Goal: Task Accomplishment & Management: Manage account settings

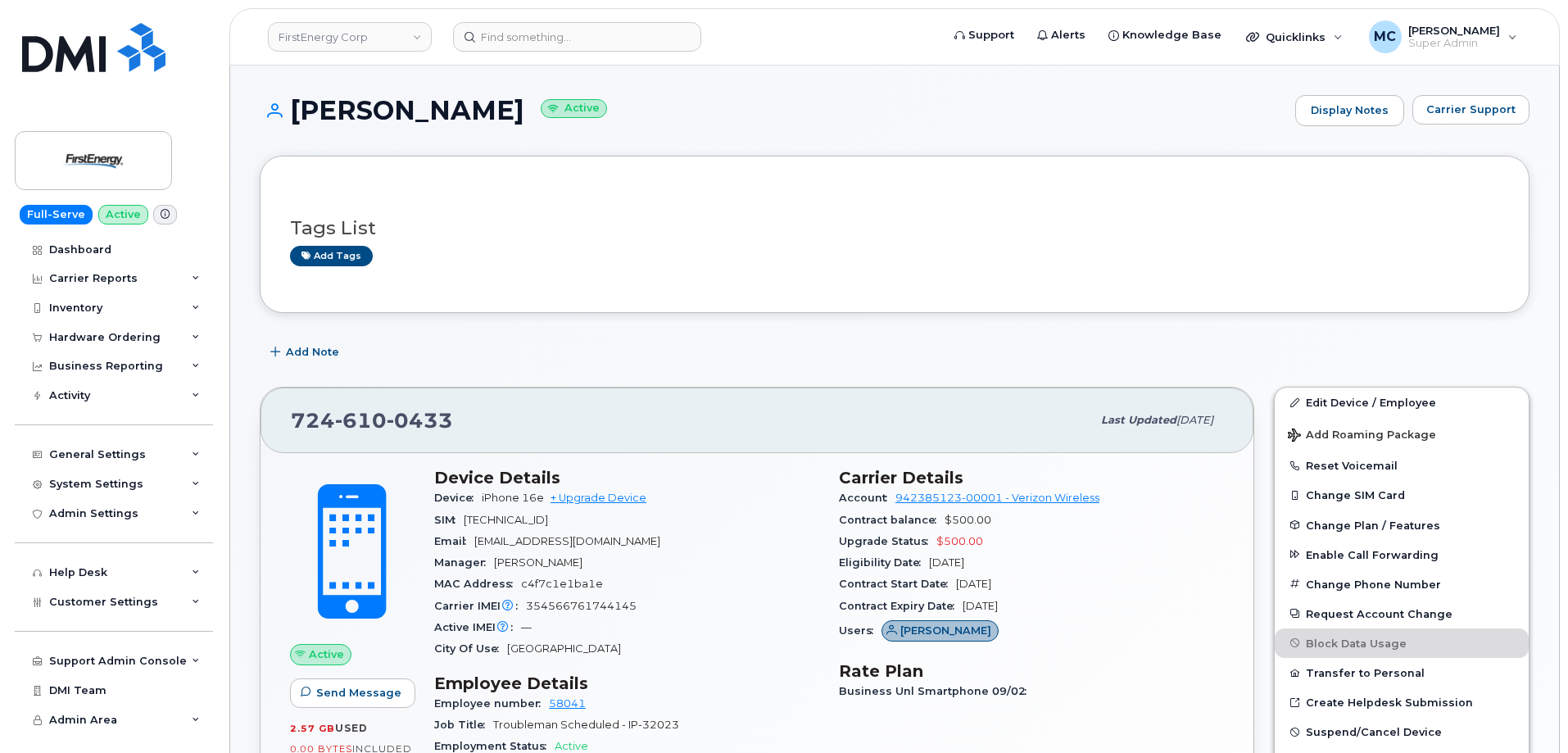
scroll to position [217, 0]
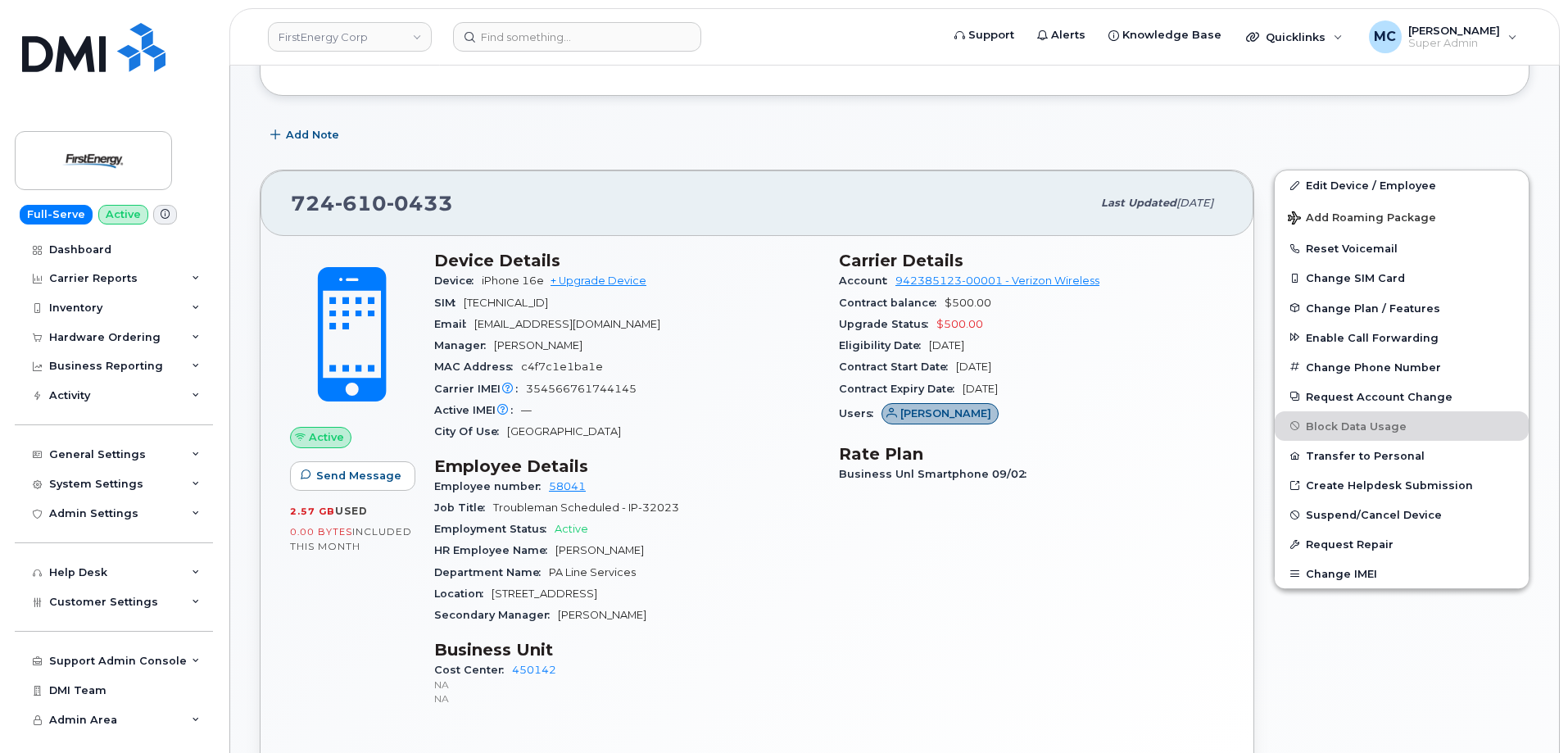
click at [758, 600] on div "Location 1600 West First St" at bounding box center [627, 593] width 385 height 21
click at [1372, 183] on link "Edit Device / Employee" at bounding box center [1401, 185] width 254 height 29
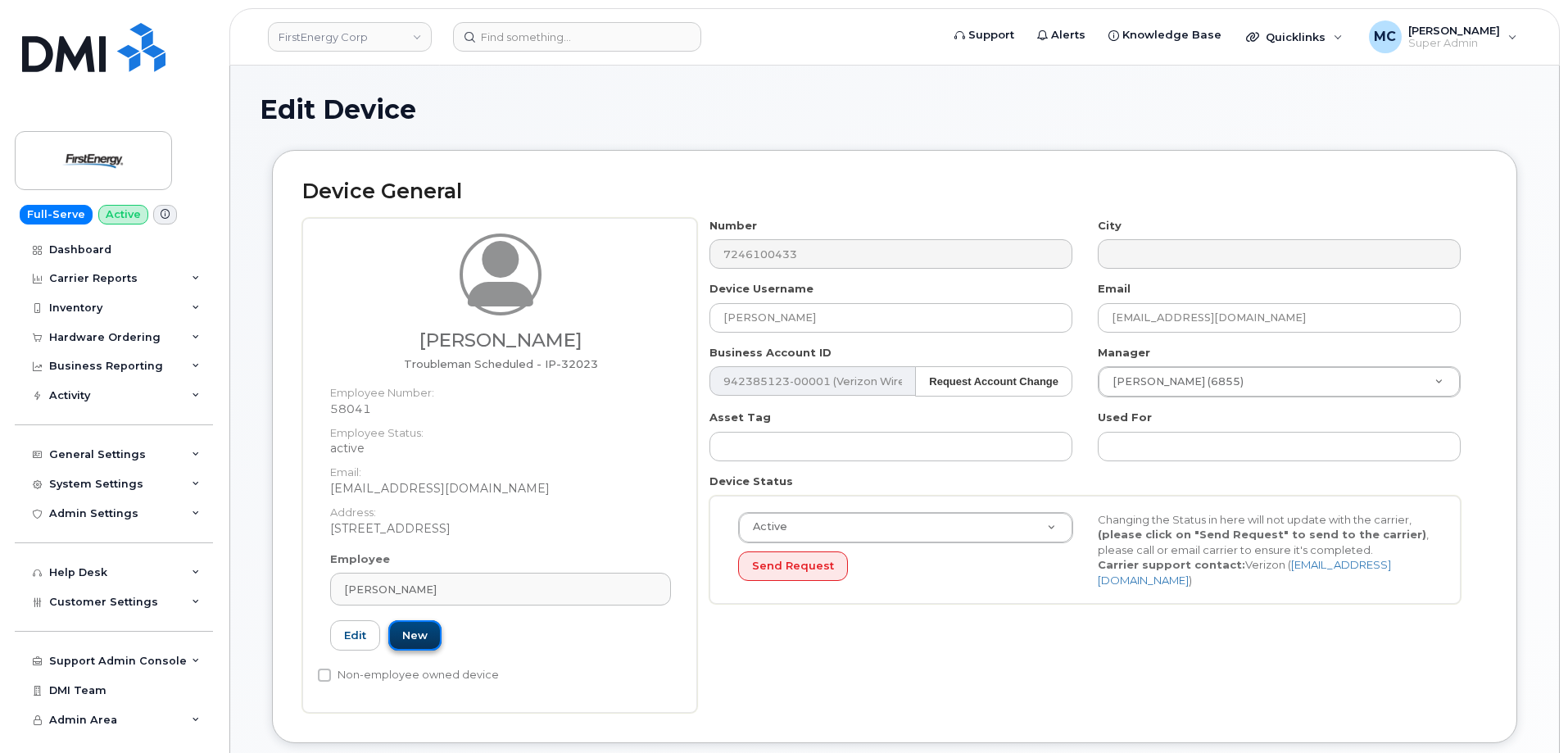
click at [418, 631] on link "New" at bounding box center [415, 635] width 53 height 30
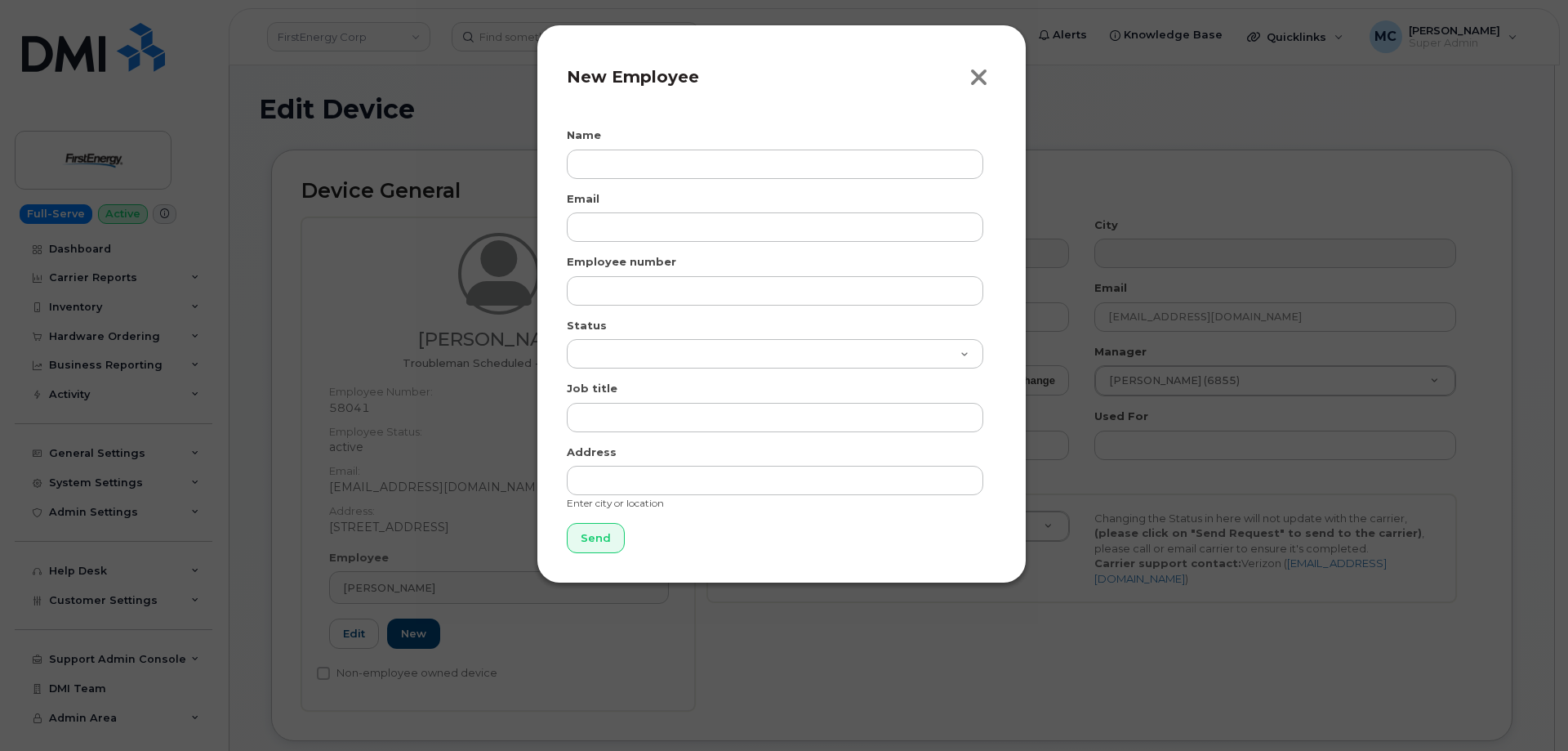
click at [973, 73] on icon "button" at bounding box center [979, 77] width 19 height 25
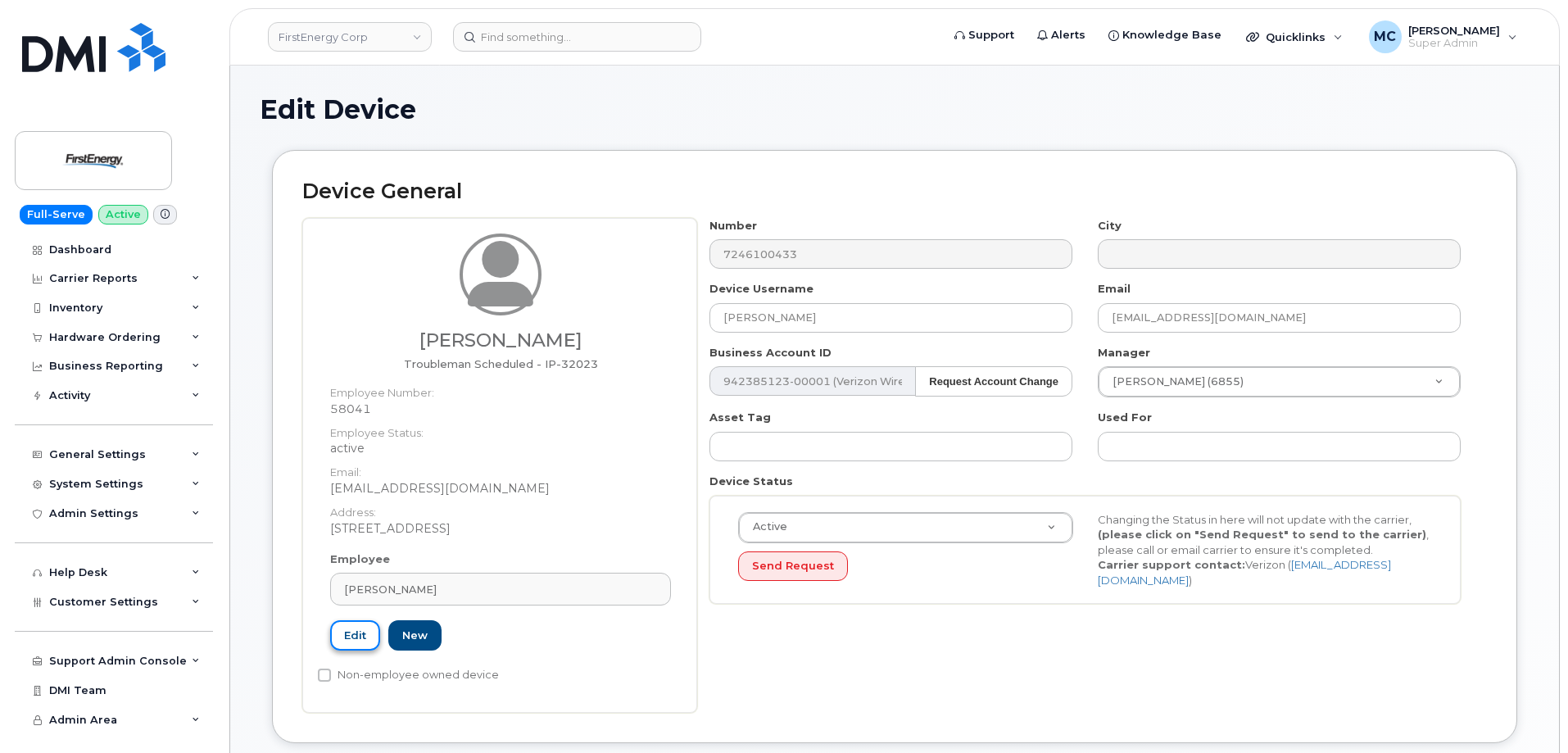
click at [361, 638] on link "Edit" at bounding box center [355, 635] width 50 height 30
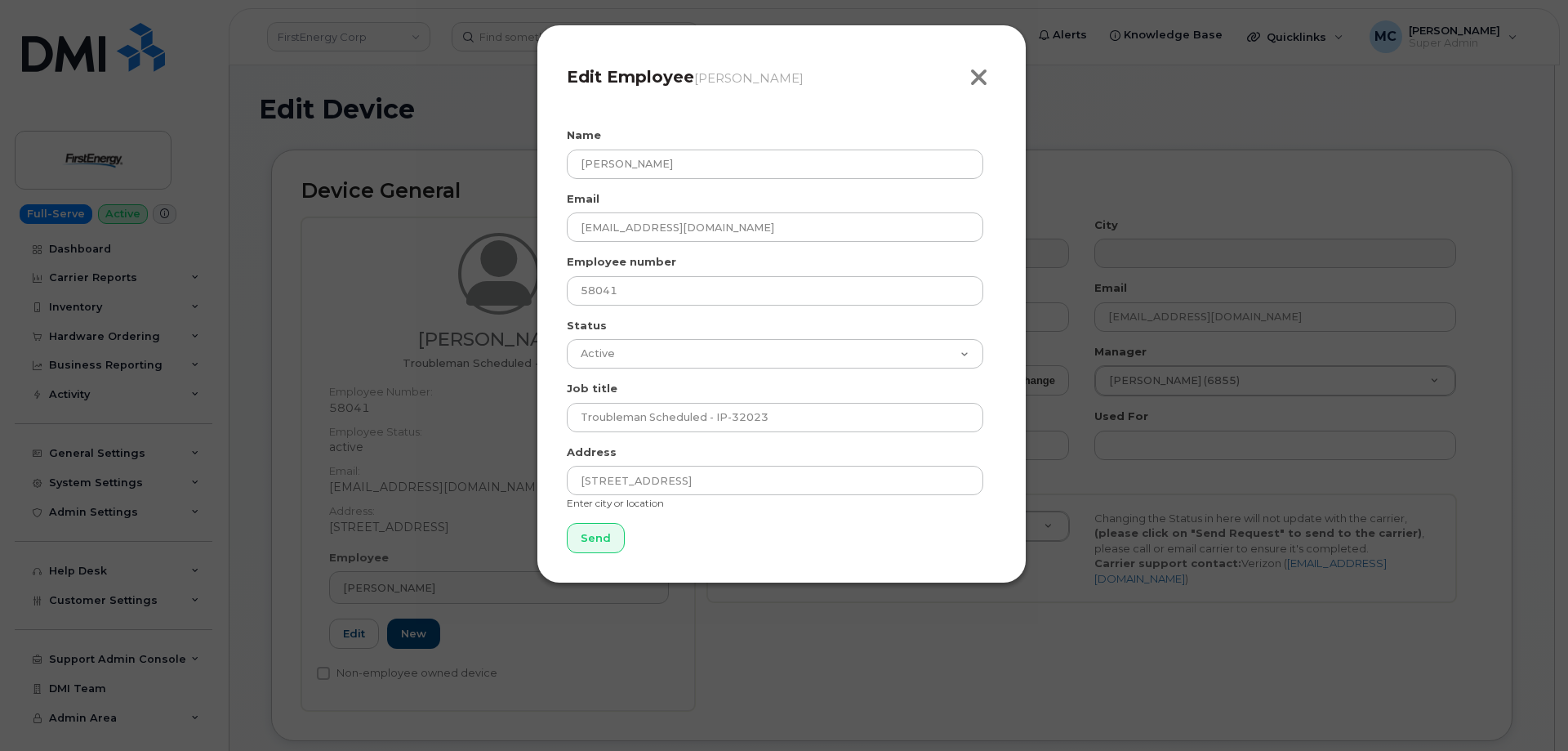
click at [982, 77] on icon "button" at bounding box center [979, 77] width 19 height 25
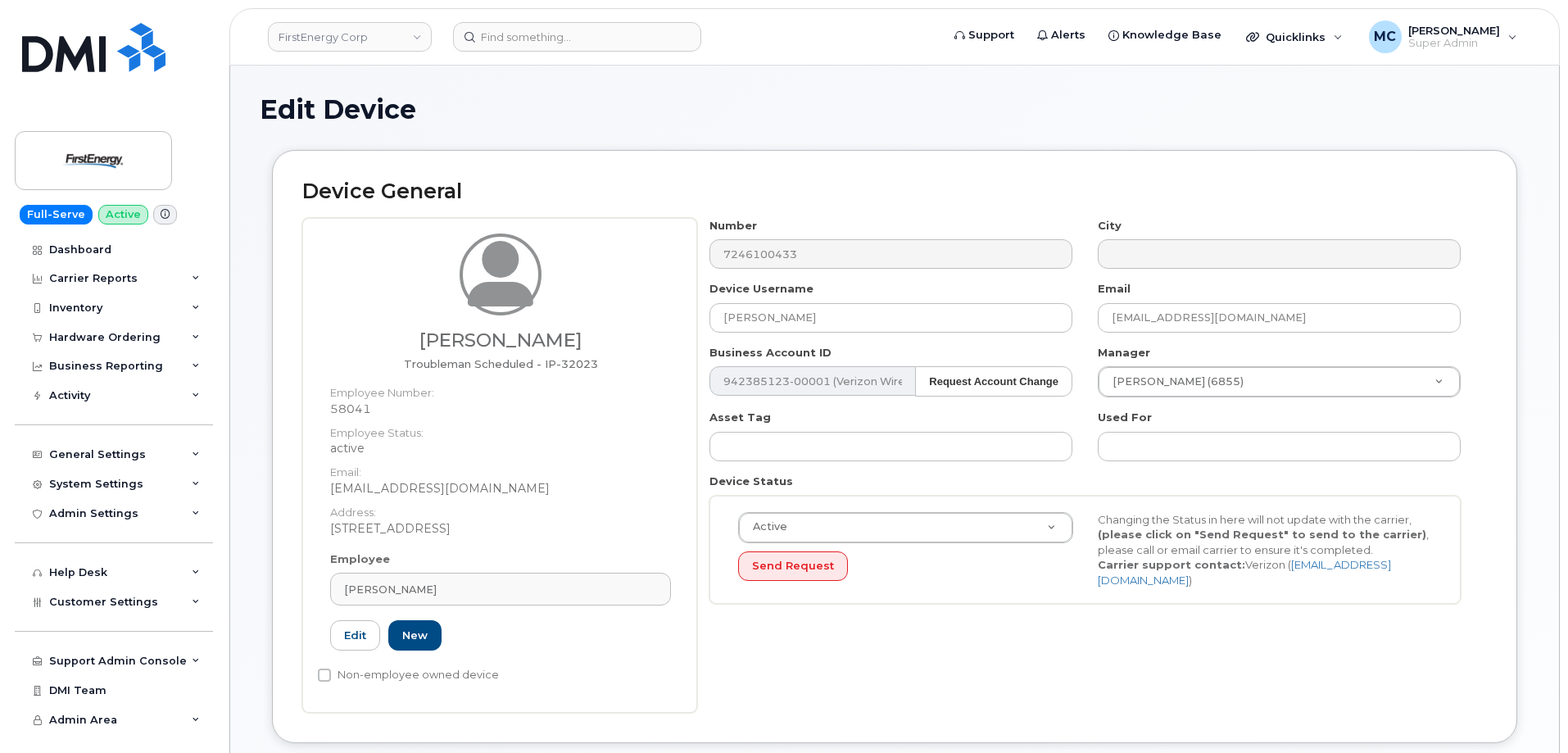
click at [699, 182] on h2 "Device General" at bounding box center [894, 191] width 1184 height 23
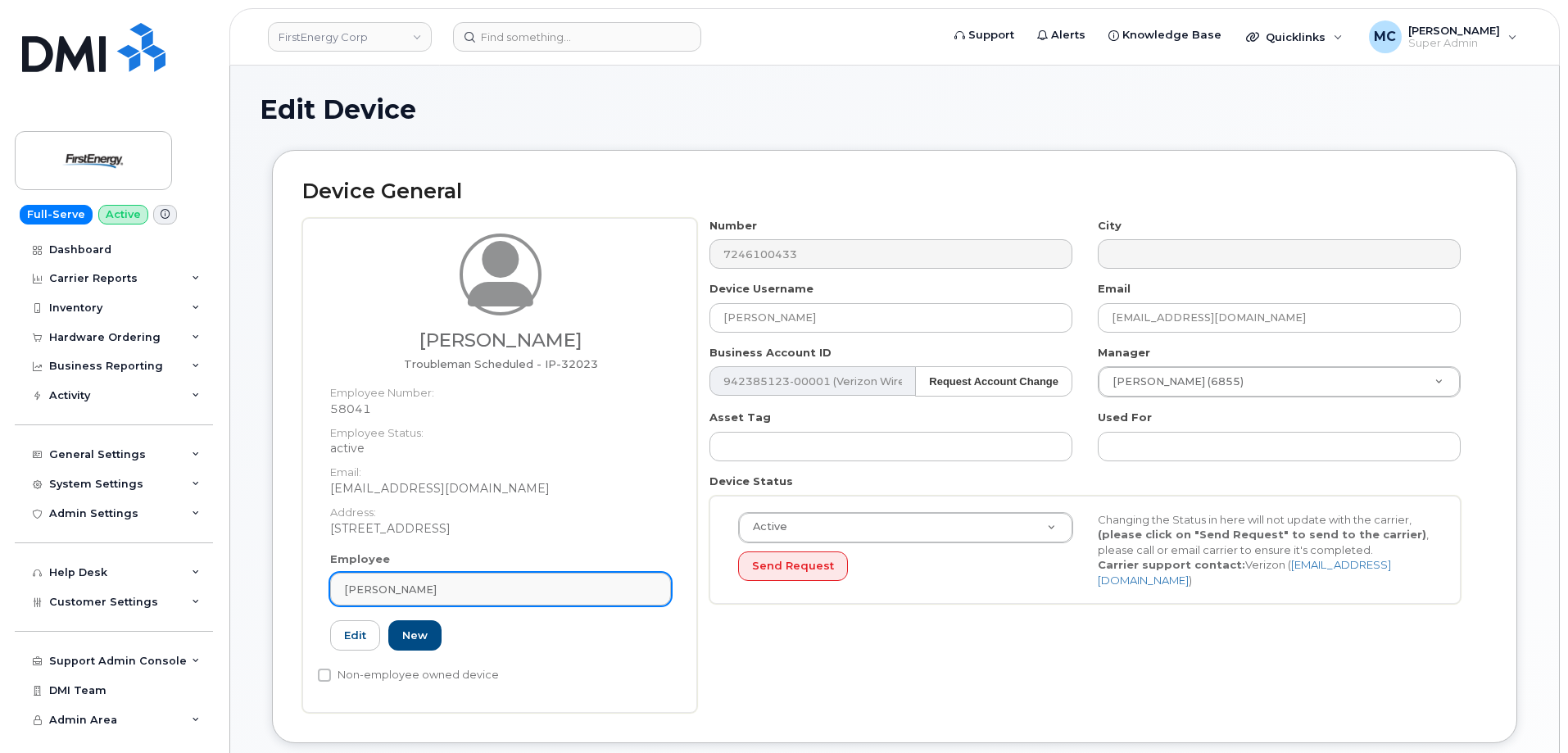
click at [440, 589] on div "[PERSON_NAME]" at bounding box center [500, 589] width 313 height 16
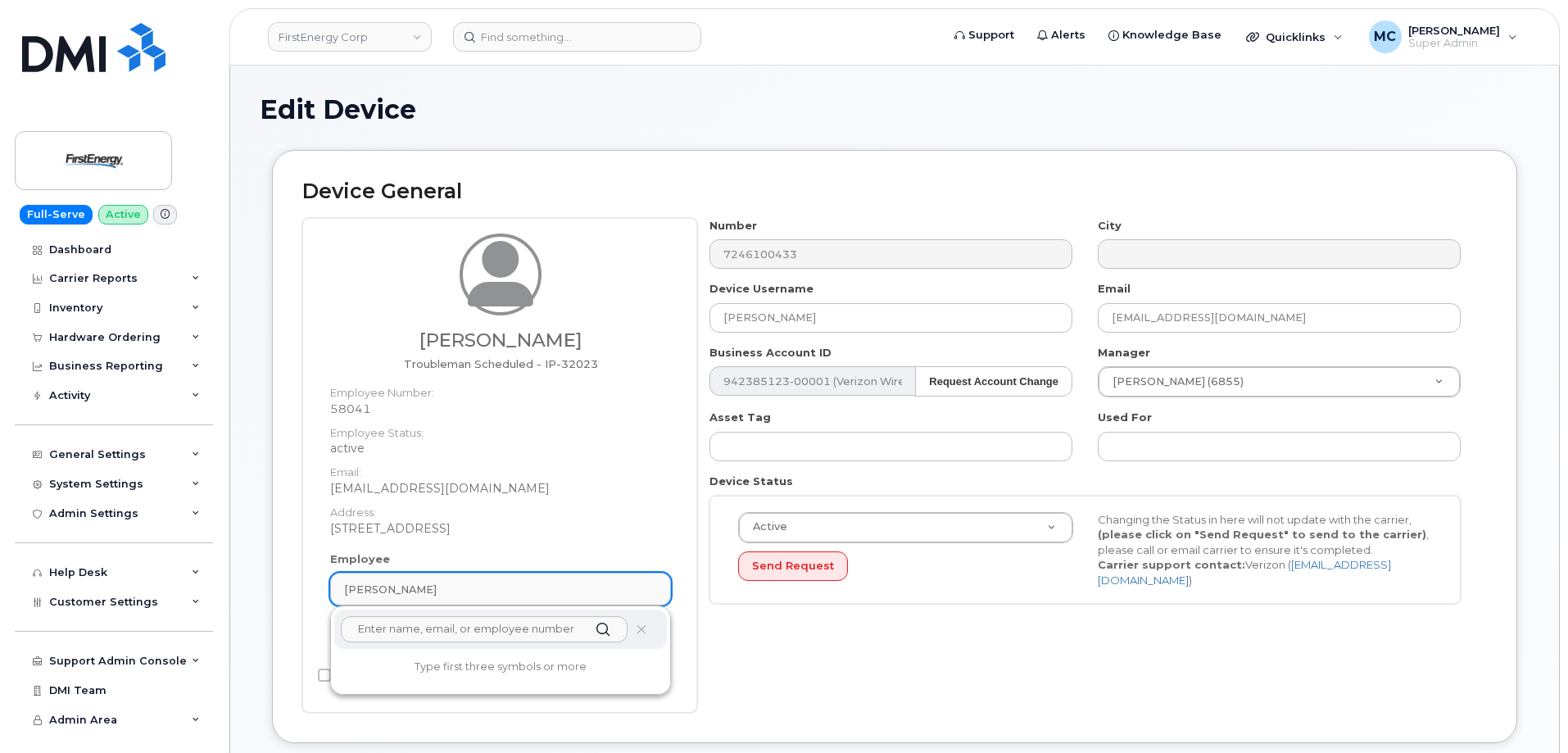
paste input "[PERSON_NAME]"
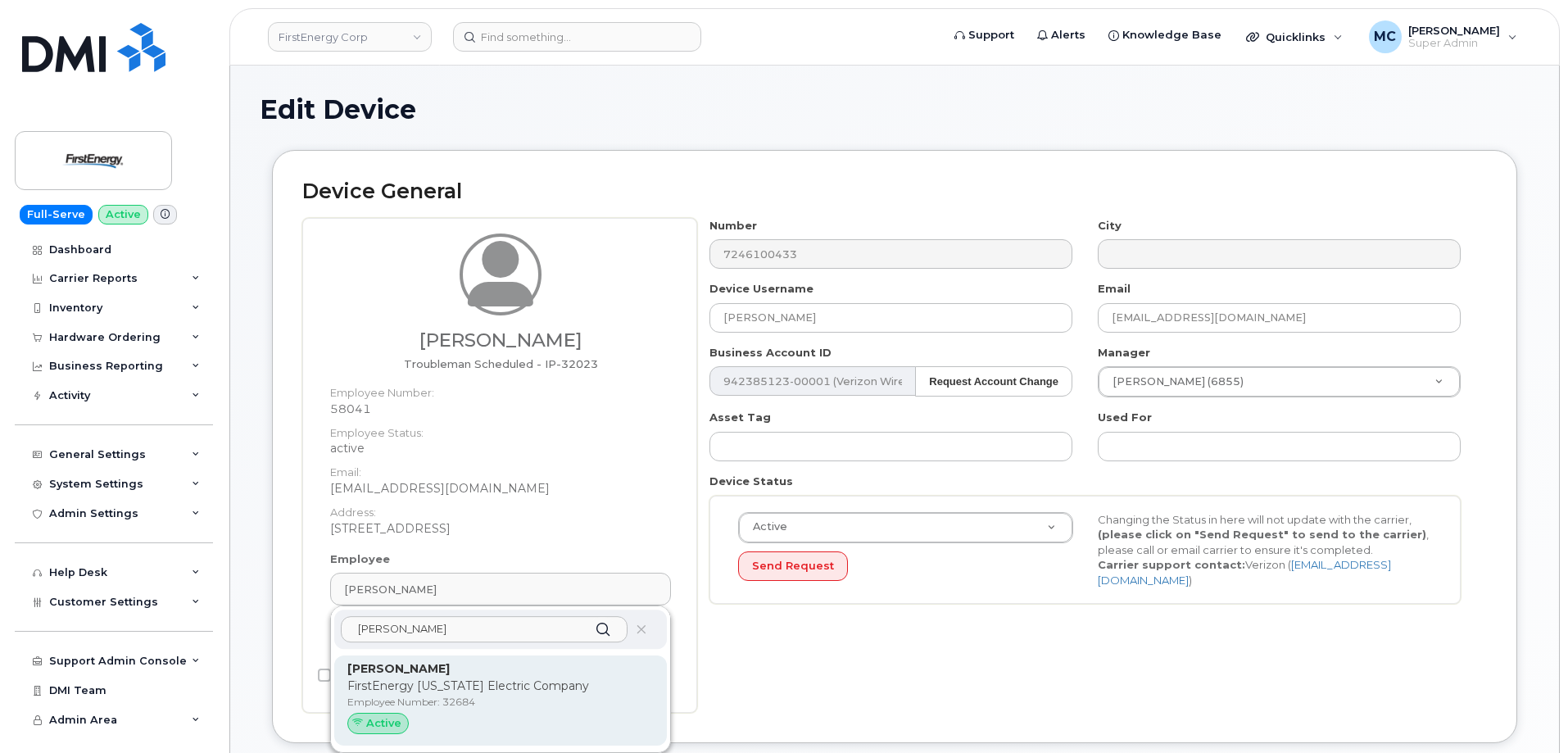
type input "[PERSON_NAME]"
click at [432, 692] on p "FirstEnergy [US_STATE] Electric Company" at bounding box center [501, 685] width 306 height 17
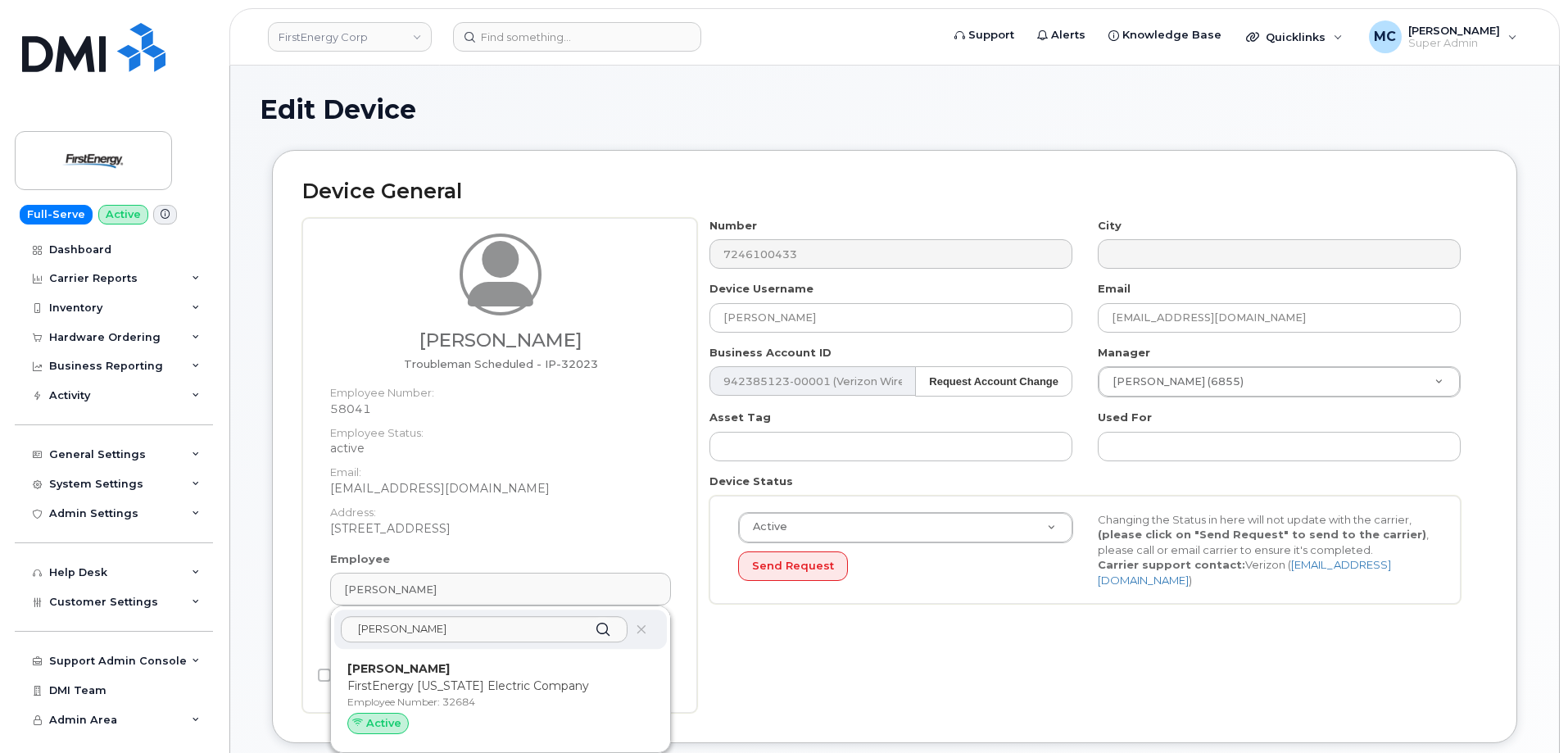
type input "32684"
type input "[PERSON_NAME]"
type input "[EMAIL_ADDRESS][DOMAIN_NAME]"
type input "29510970"
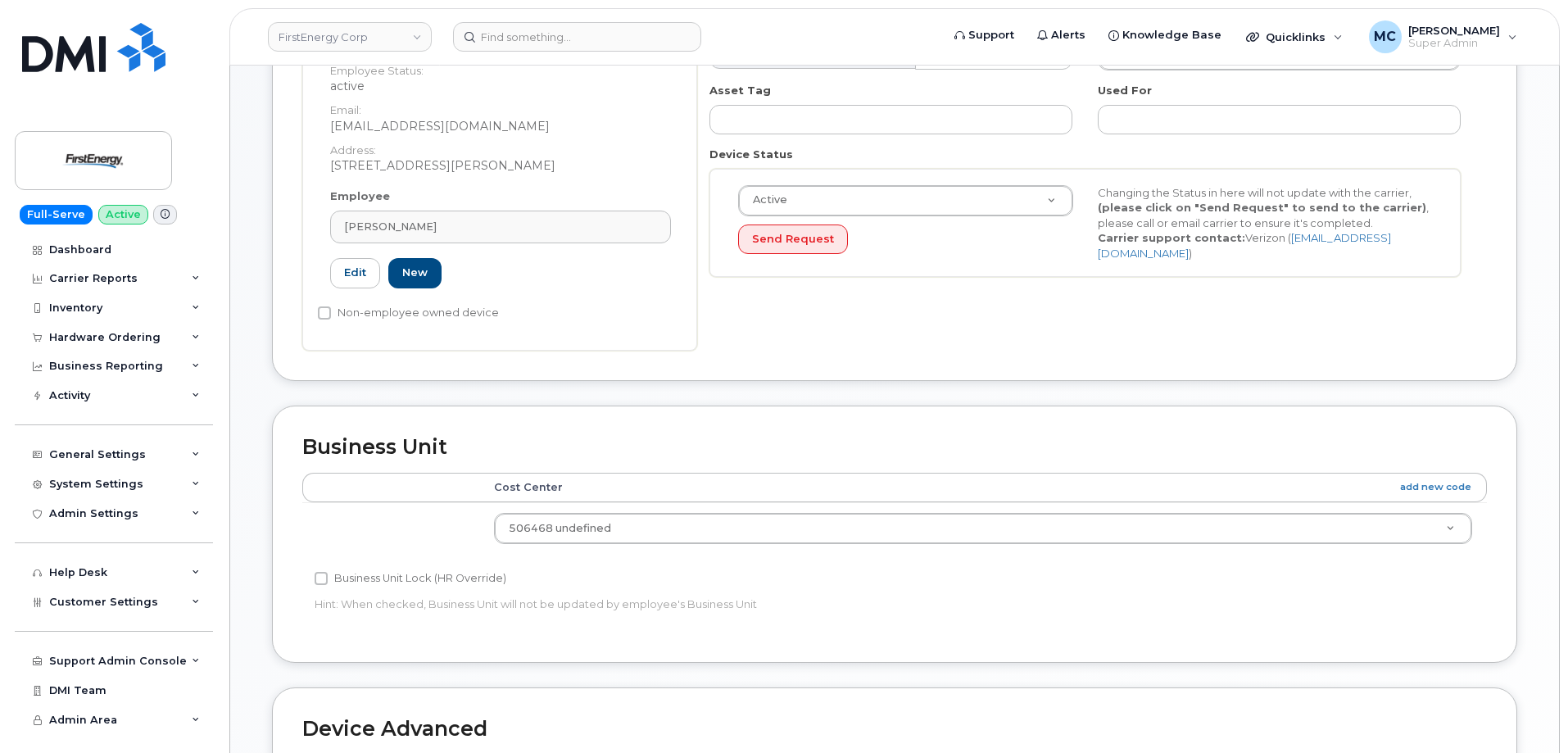
scroll to position [750, 0]
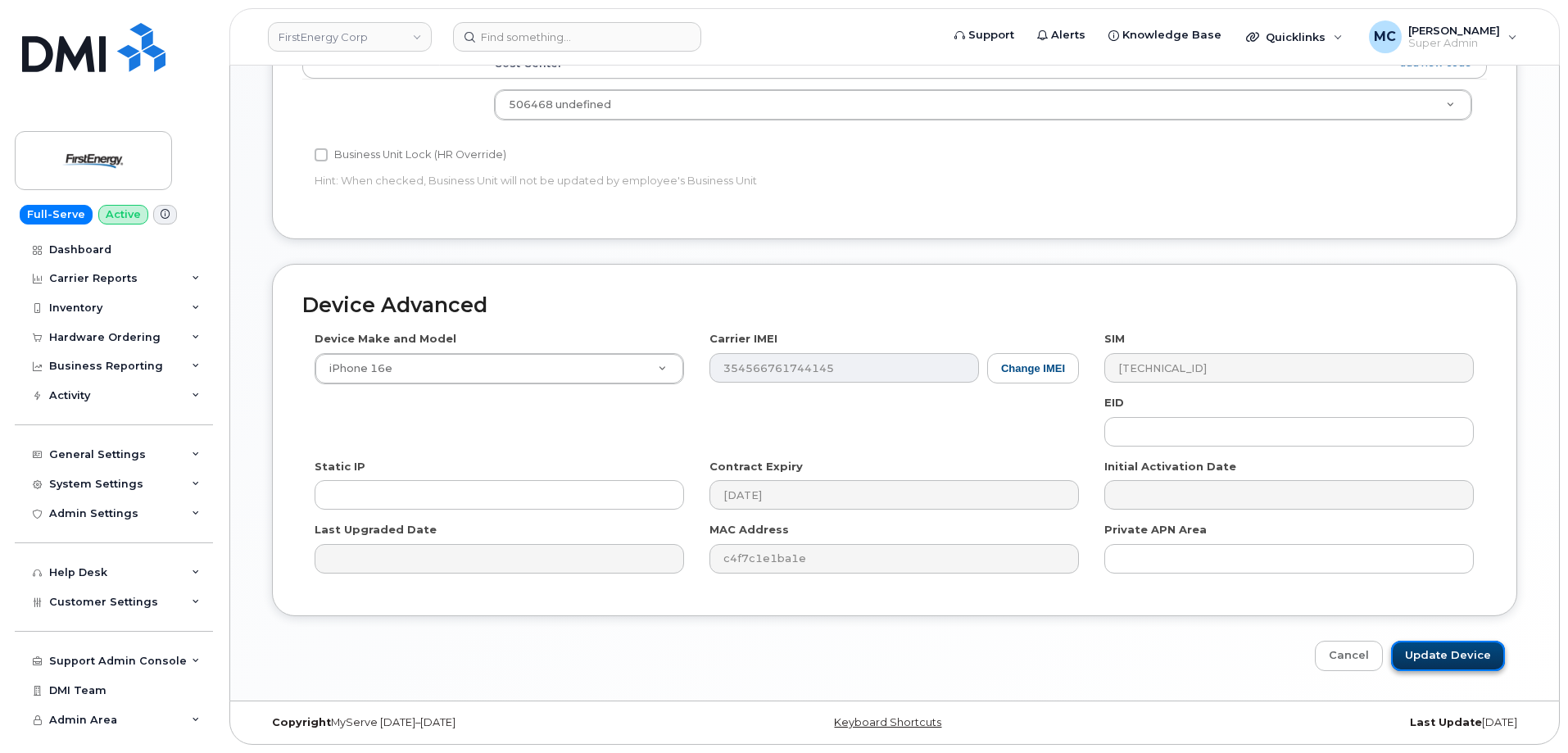
click at [1468, 653] on input "Update Device" at bounding box center [1448, 655] width 114 height 30
type input "Saving..."
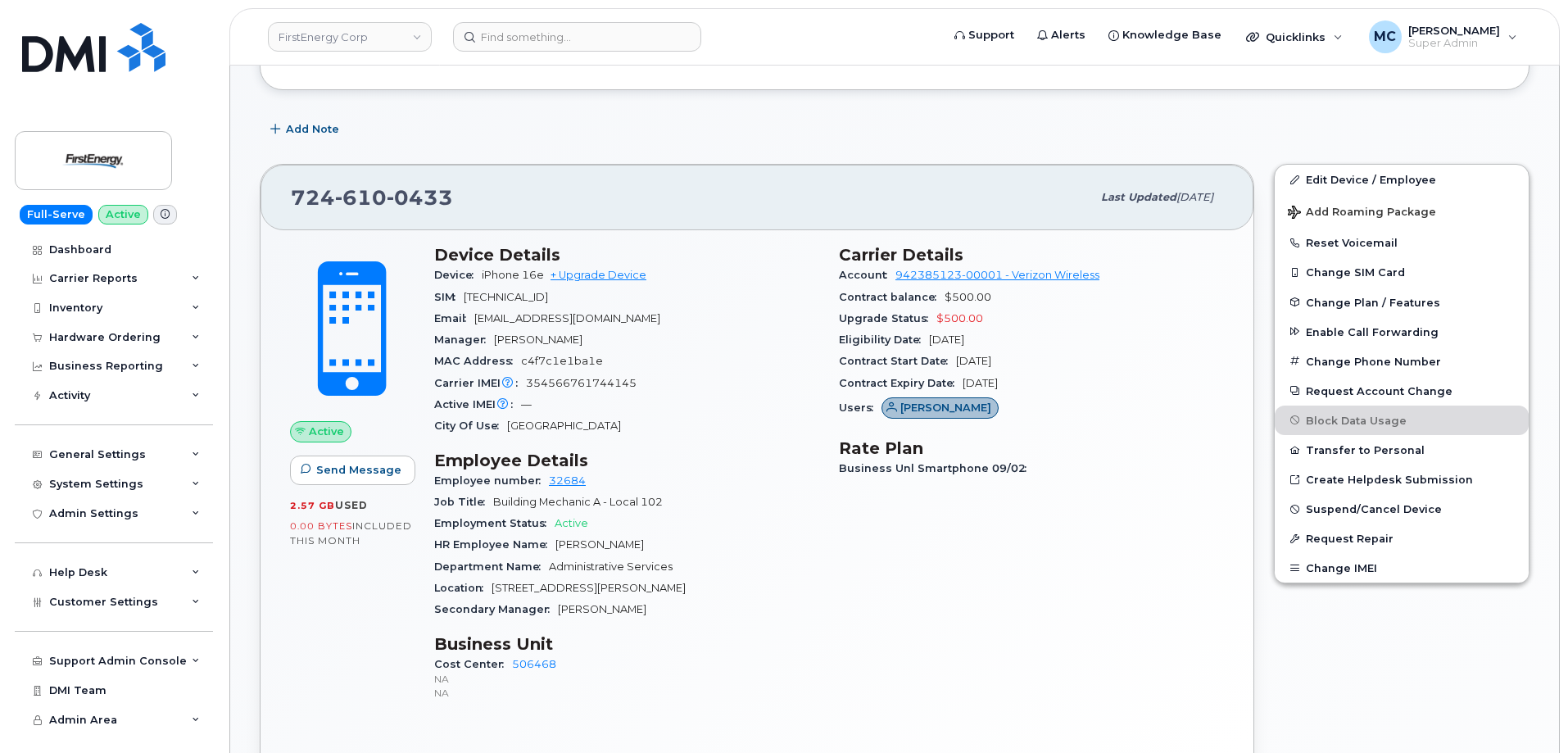
scroll to position [363, 0]
click at [719, 370] on div "MAC Address c4f7c1e1ba1e" at bounding box center [627, 359] width 385 height 21
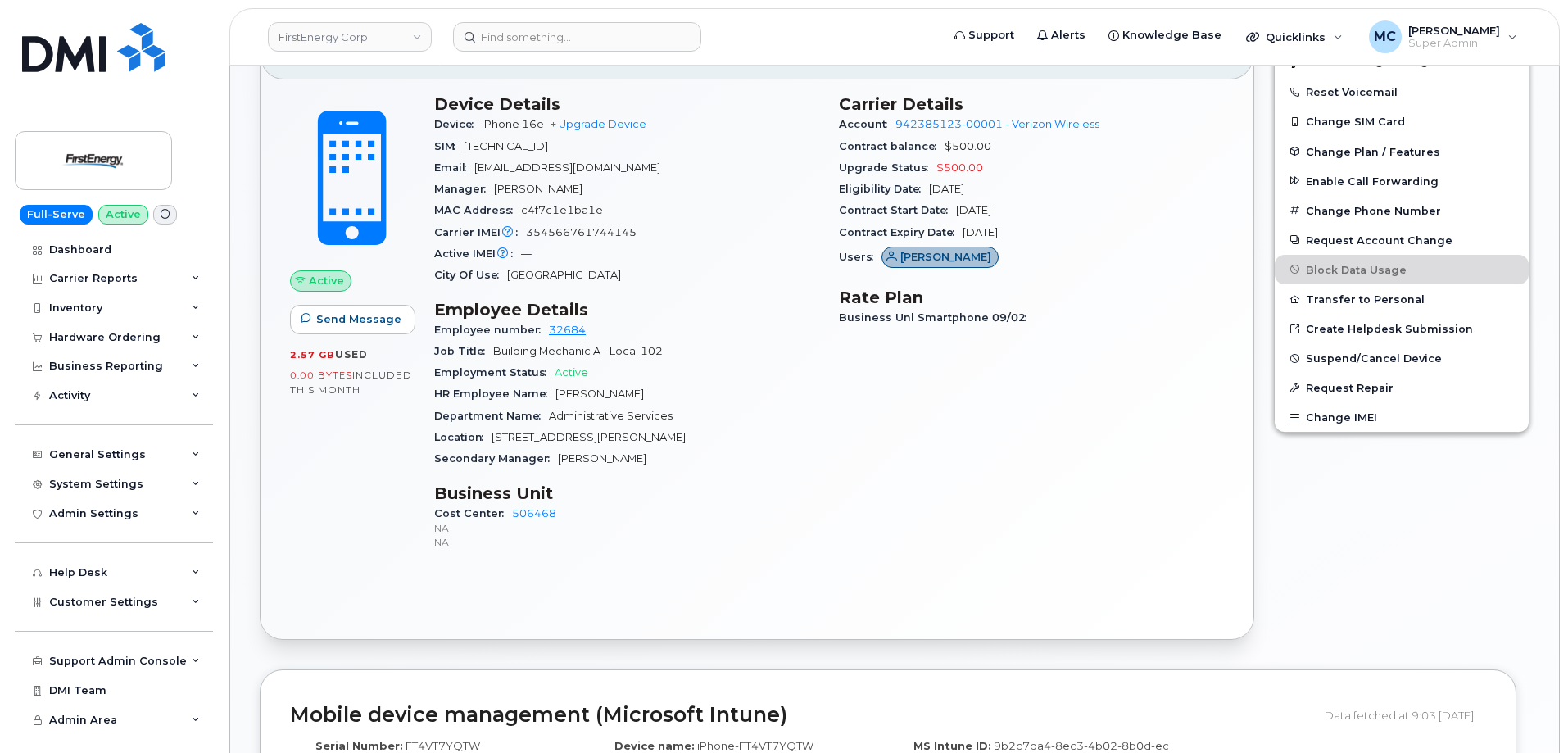
scroll to position [485, 0]
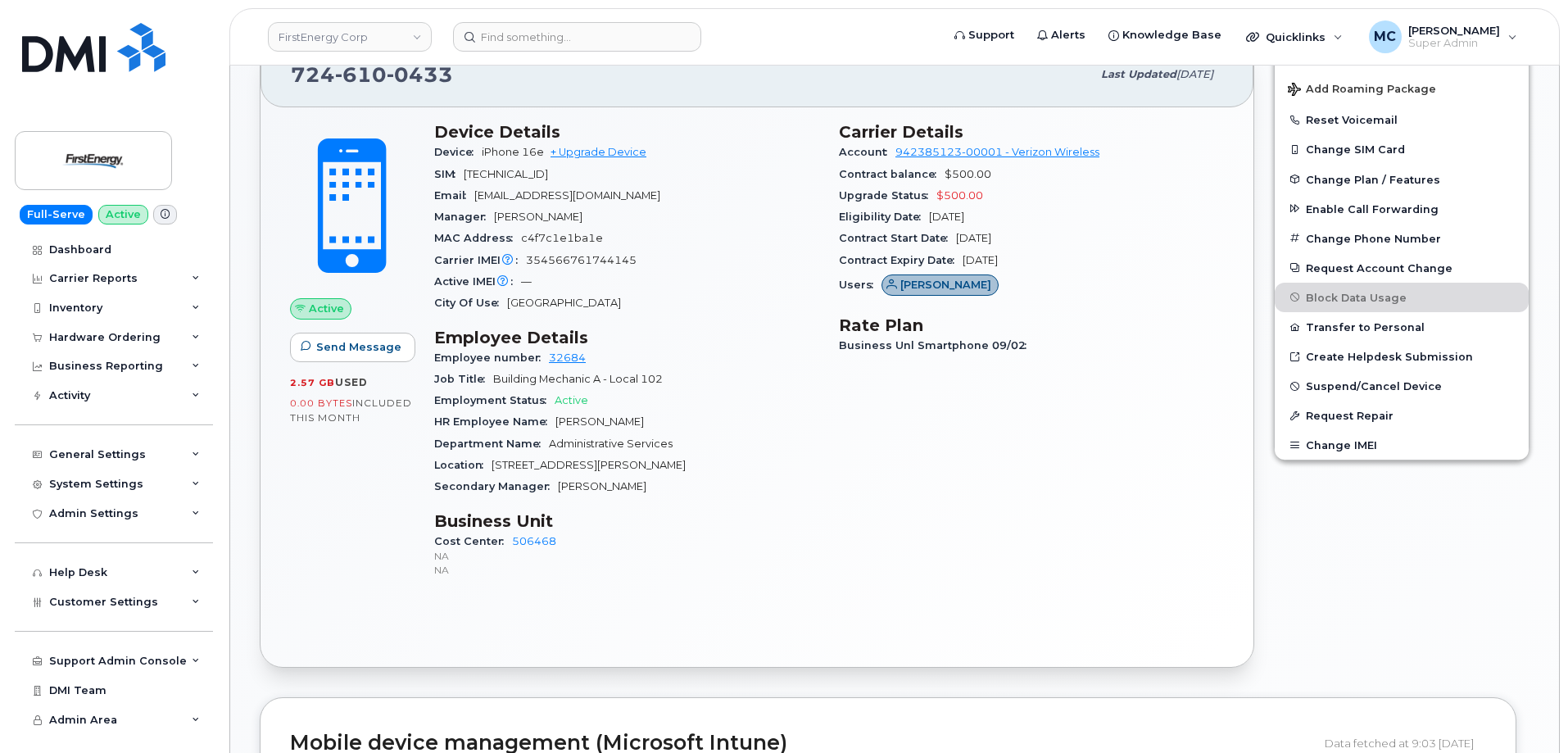
click at [975, 508] on div "Carrier Details Account 942385123-00001 - Verizon Wireless Contract balance $50…" at bounding box center [1031, 357] width 405 height 491
click at [840, 537] on div "Carrier Details Account 942385123-00001 - Verizon Wireless Contract balance $50…" at bounding box center [1031, 357] width 405 height 491
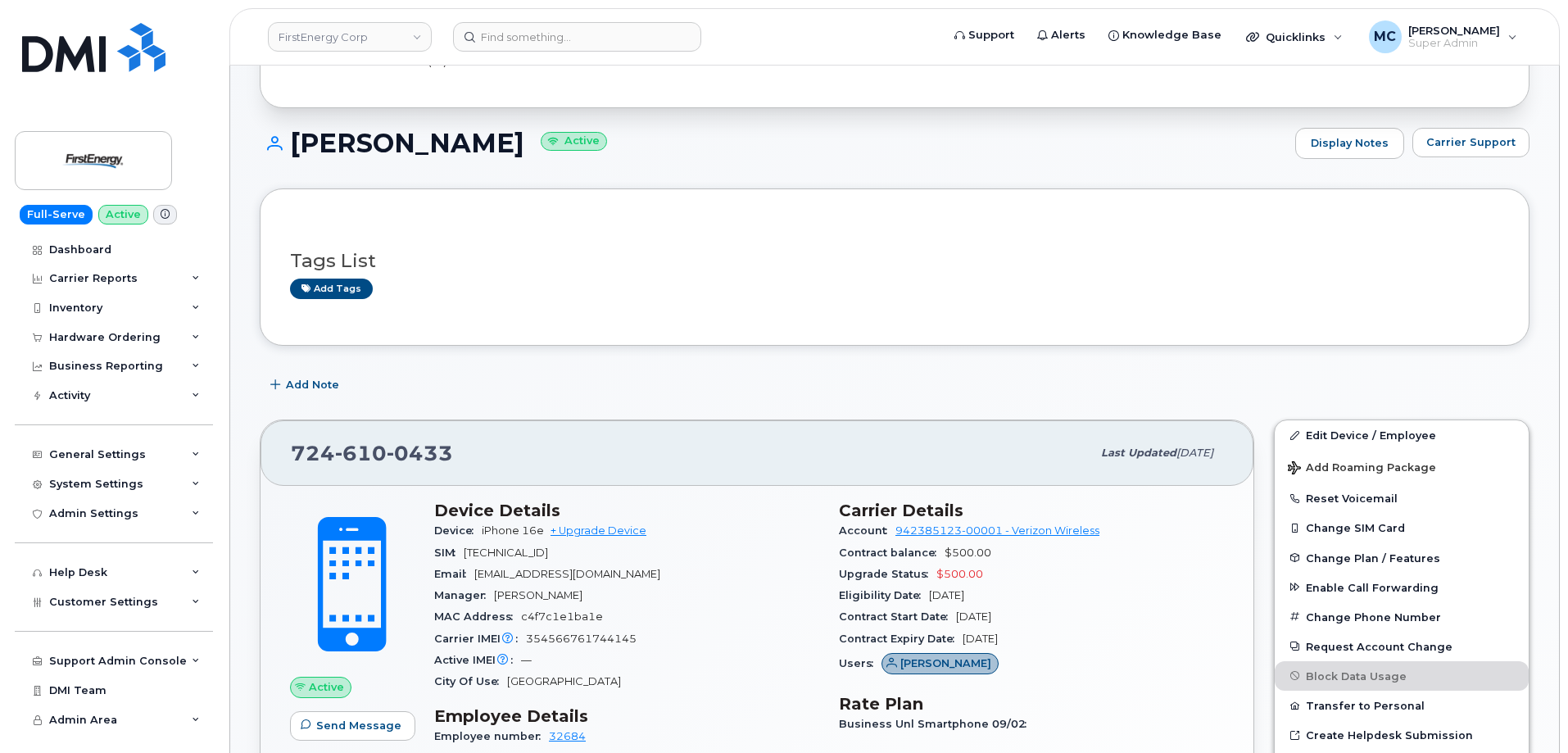
scroll to position [0, 0]
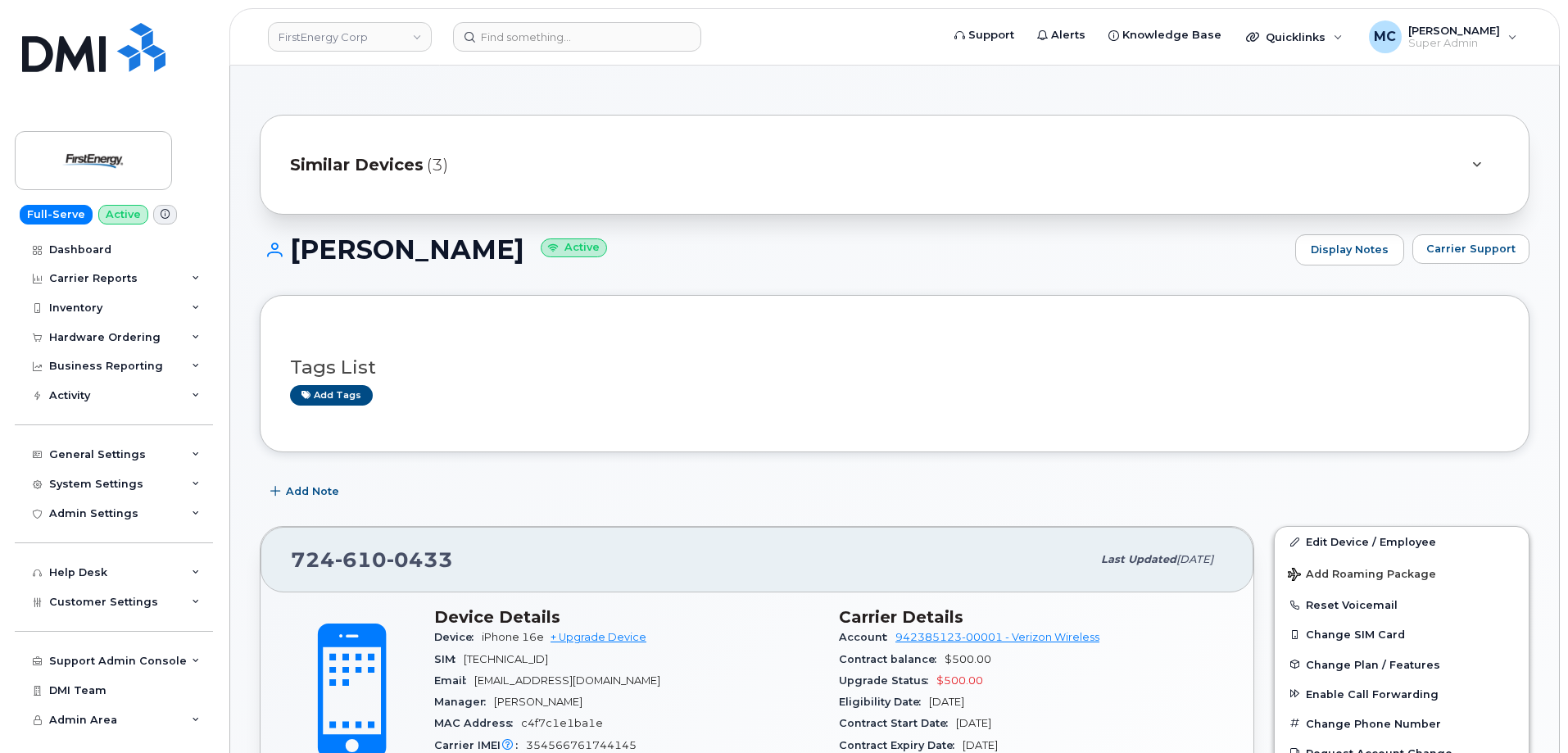
click at [756, 157] on div "Similar Devices (3)" at bounding box center [872, 164] width 1163 height 39
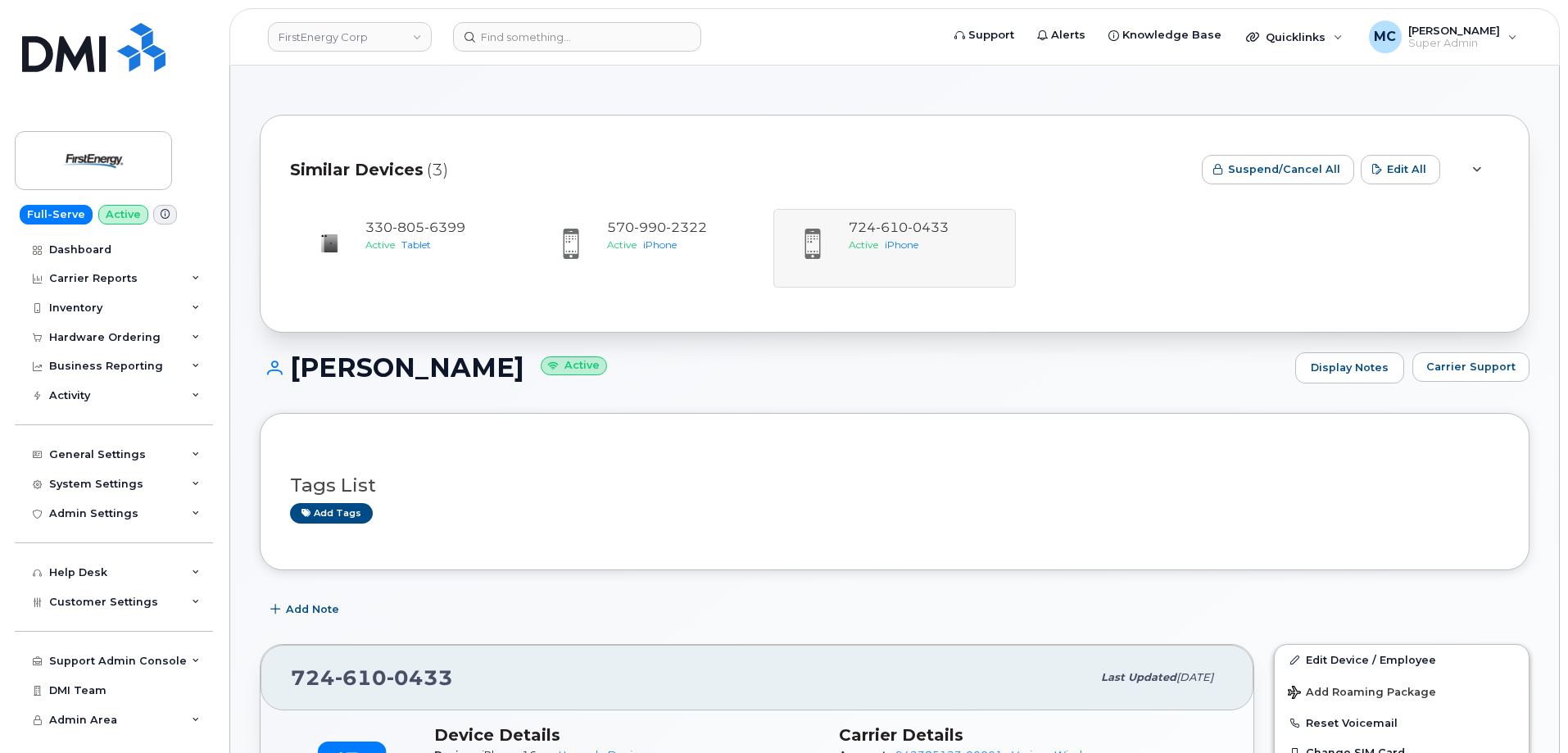
click at [756, 157] on div "Similar Devices (3)" at bounding box center [739, 170] width 898 height 50
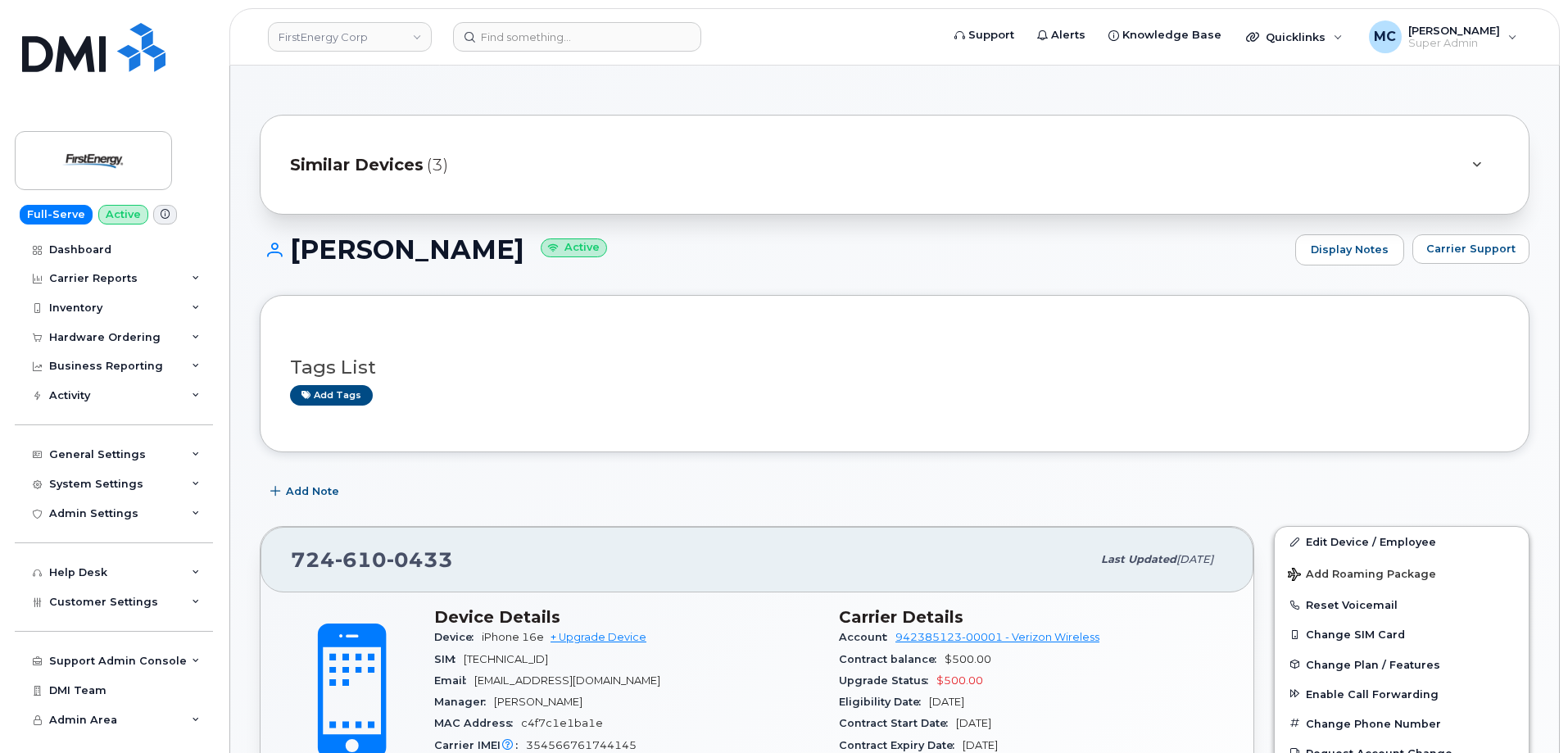
click at [758, 253] on h1 "David L Kanalis Active" at bounding box center [773, 249] width 1028 height 28
